Goal: Task Accomplishment & Management: Use online tool/utility

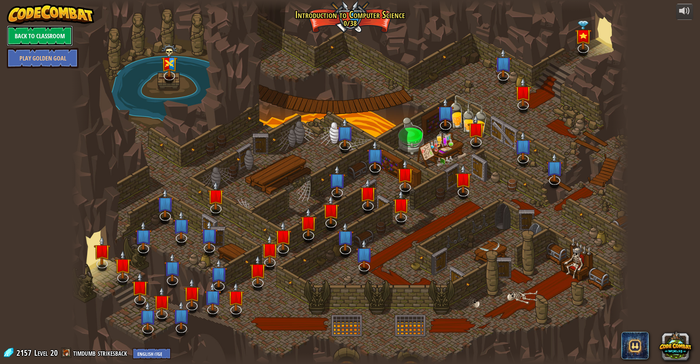
click at [32, 36] on link "Back to Classroom" at bounding box center [40, 36] width 66 height 21
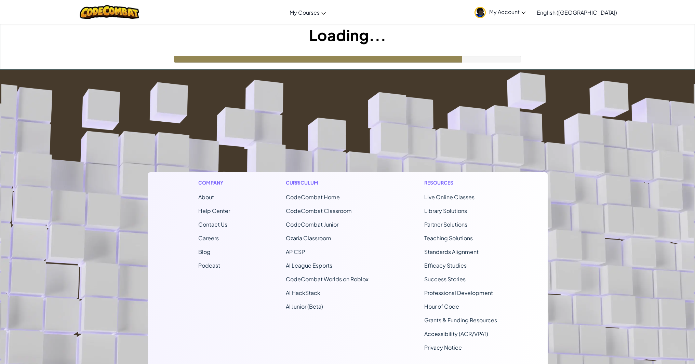
click at [258, 142] on footer "Company About Help Center Contact Us Careers Blog Podcast Curriculum CodeCombat…" at bounding box center [347, 255] width 695 height 370
click at [260, 141] on footer "Company About Help Center Contact Us Careers Blog Podcast Curriculum CodeCombat…" at bounding box center [347, 255] width 695 height 370
drag, startPoint x: 261, startPoint y: 141, endPoint x: 265, endPoint y: 140, distance: 3.8
click at [262, 141] on footer "Company About Help Center Contact Us Careers Blog Podcast Curriculum CodeCombat…" at bounding box center [347, 255] width 695 height 370
drag, startPoint x: 265, startPoint y: 140, endPoint x: 294, endPoint y: 89, distance: 58.5
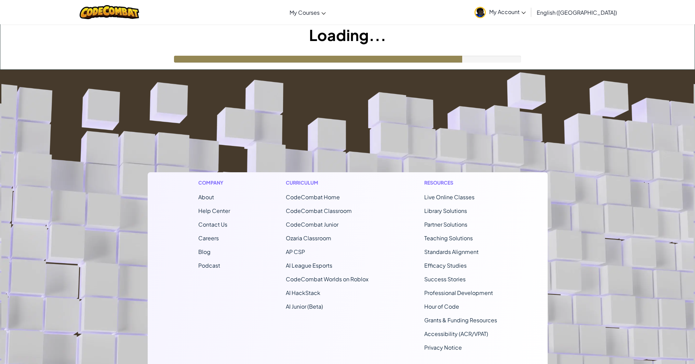
click at [284, 109] on footer "Company About Help Center Contact Us Careers Blog Podcast Curriculum CodeCombat…" at bounding box center [347, 255] width 695 height 370
drag, startPoint x: 312, startPoint y: 36, endPoint x: 314, endPoint y: 33, distance: 3.7
click at [313, 34] on h1 "Loading..." at bounding box center [347, 34] width 694 height 21
click at [323, 37] on h1 "Loading..." at bounding box center [347, 34] width 694 height 21
drag, startPoint x: 330, startPoint y: 29, endPoint x: 340, endPoint y: 30, distance: 10.3
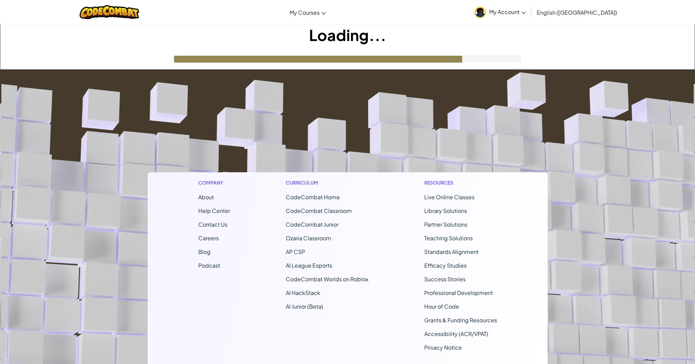
click at [332, 29] on h1 "Loading..." at bounding box center [347, 34] width 694 height 21
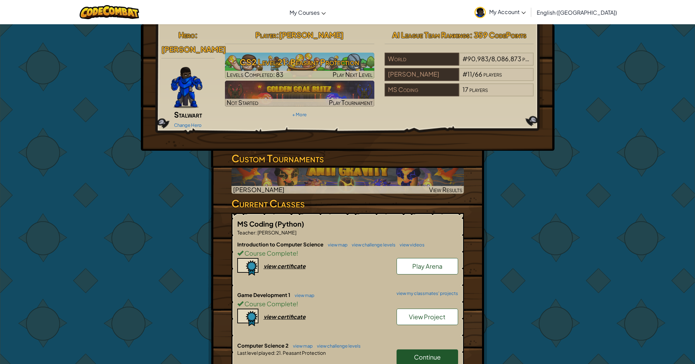
click at [441, 351] on link "Continue" at bounding box center [428, 357] width 62 height 16
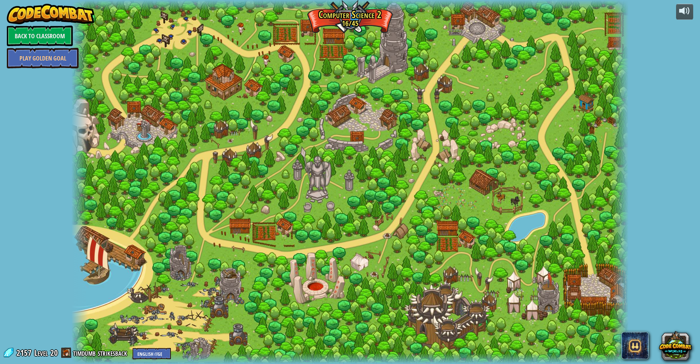
drag, startPoint x: 132, startPoint y: 116, endPoint x: 125, endPoint y: 75, distance: 41.6
click at [126, 95] on div at bounding box center [349, 182] width 557 height 364
drag, startPoint x: 126, startPoint y: 47, endPoint x: 190, endPoint y: 35, distance: 65.4
click at [168, 35] on div at bounding box center [349, 182] width 557 height 364
drag, startPoint x: 190, startPoint y: 35, endPoint x: 139, endPoint y: 80, distance: 68.6
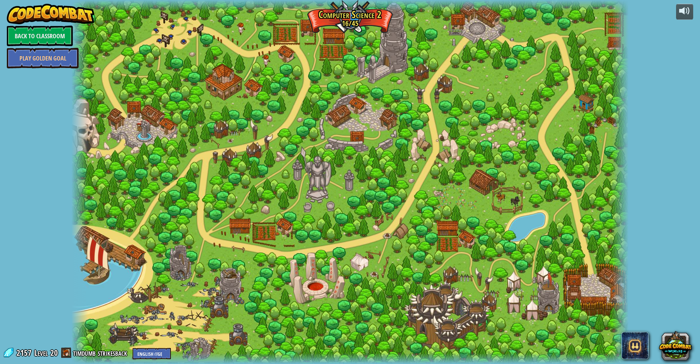
click at [152, 55] on div at bounding box center [349, 182] width 557 height 364
click at [137, 132] on div at bounding box center [349, 182] width 557 height 364
click at [228, 129] on div at bounding box center [349, 182] width 557 height 364
drag, startPoint x: 281, startPoint y: 93, endPoint x: 268, endPoint y: 61, distance: 35.2
click at [279, 74] on div at bounding box center [349, 182] width 557 height 364
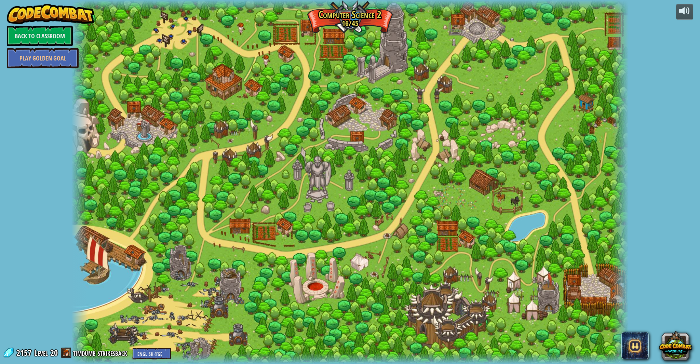
drag, startPoint x: 201, startPoint y: 43, endPoint x: 218, endPoint y: 141, distance: 99.3
click at [165, 79] on div at bounding box center [349, 182] width 557 height 364
drag, startPoint x: 263, startPoint y: 134, endPoint x: 272, endPoint y: 97, distance: 37.9
click at [278, 120] on div at bounding box center [349, 182] width 557 height 364
drag, startPoint x: 258, startPoint y: 89, endPoint x: 248, endPoint y: 124, distance: 37.2
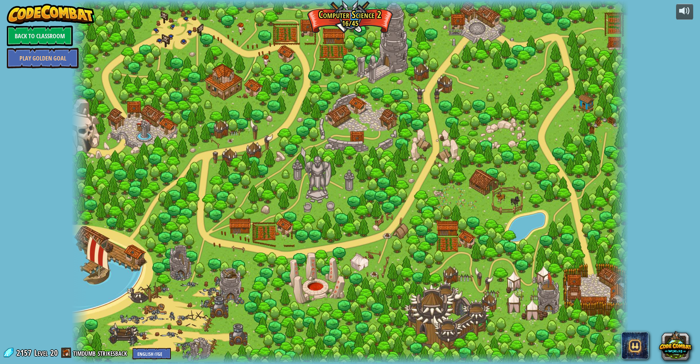
click at [241, 123] on div at bounding box center [349, 182] width 557 height 364
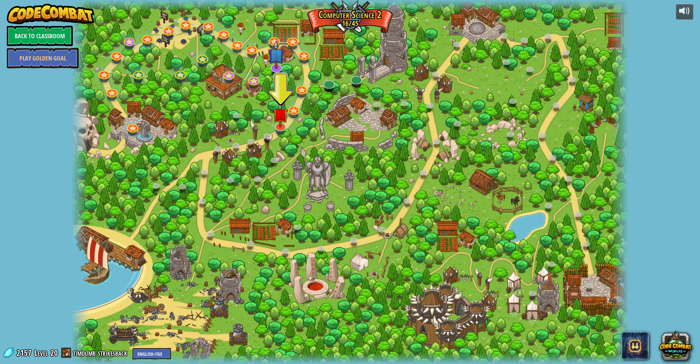
click at [240, 47] on div "8. Picnic Buster Protect the picnickers from patrolling ogres. Play 9. If-strav…" at bounding box center [349, 182] width 557 height 364
click at [240, 46] on div at bounding box center [237, 43] width 11 height 11
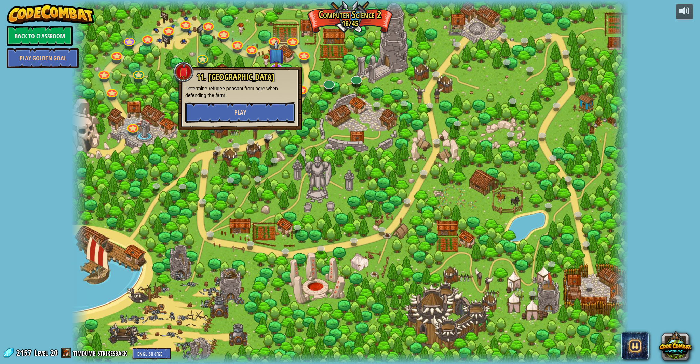
click at [249, 107] on button "Play" at bounding box center [240, 112] width 110 height 21
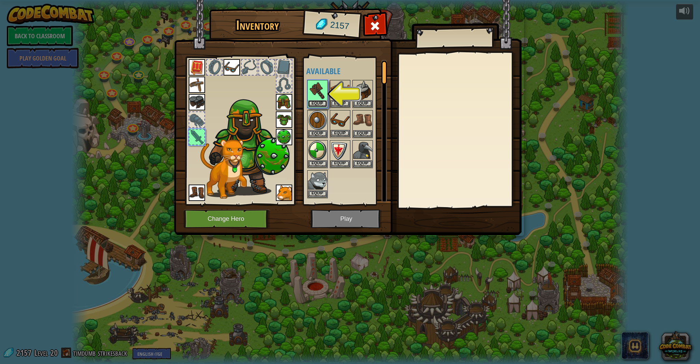
drag, startPoint x: 316, startPoint y: 105, endPoint x: 319, endPoint y: 113, distance: 8.8
click at [316, 105] on button "Equip" at bounding box center [317, 103] width 19 height 7
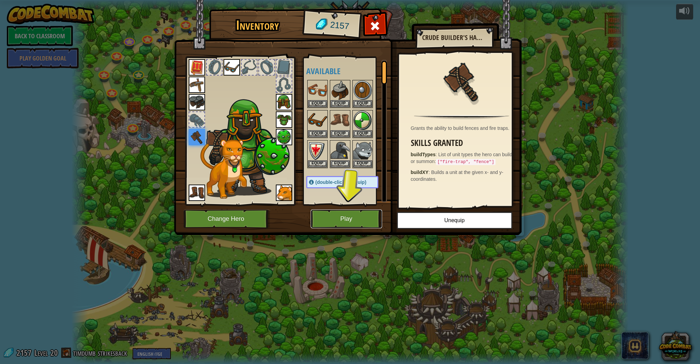
click at [350, 211] on button "Play" at bounding box center [346, 219] width 71 height 19
